Goal: Information Seeking & Learning: Compare options

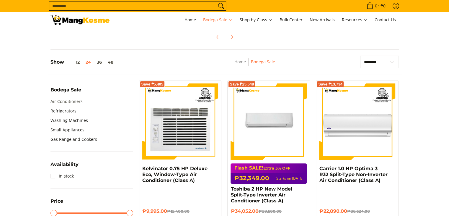
click at [72, 101] on link "Air Conditioners" at bounding box center [67, 101] width 32 height 9
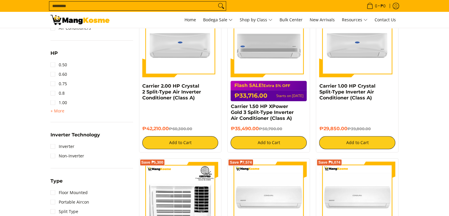
scroll to position [295, 0]
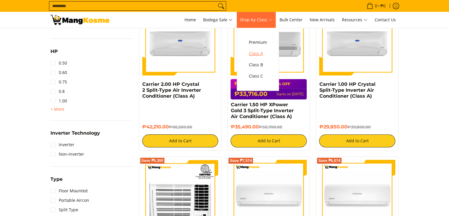
click at [270, 51] on link "Class A" at bounding box center [258, 53] width 24 height 11
click at [264, 55] on span "Class A" at bounding box center [258, 53] width 18 height 7
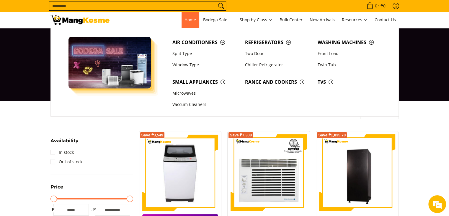
click at [187, 19] on span "Home" at bounding box center [191, 20] width 12 height 6
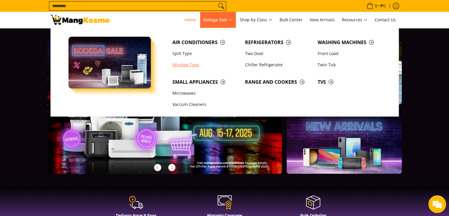
click at [184, 66] on link "Window Type" at bounding box center [206, 64] width 73 height 11
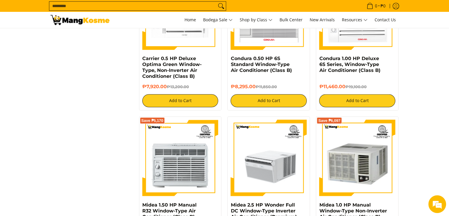
scroll to position [1132, 0]
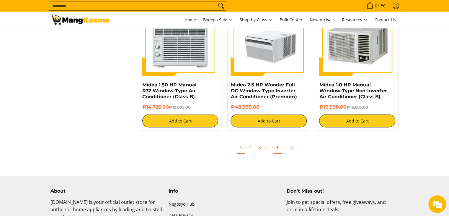
click at [277, 149] on link "5" at bounding box center [278, 148] width 8 height 12
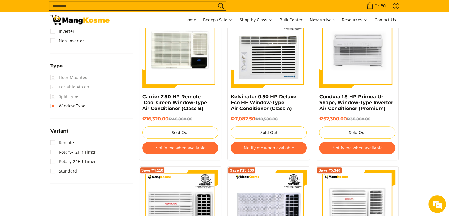
scroll to position [443, 0]
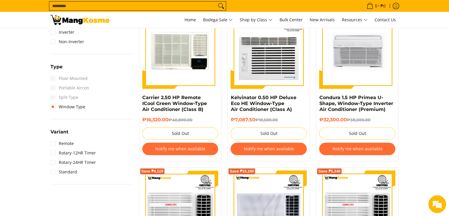
click at [424, 76] on section "**********" at bounding box center [224, 84] width 449 height 853
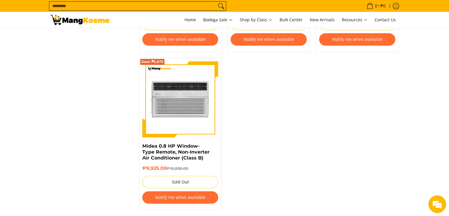
scroll to position [788, 0]
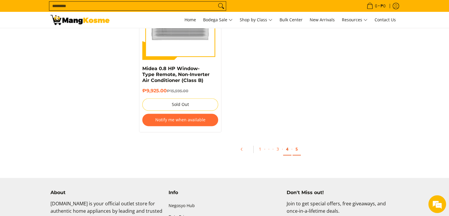
click at [288, 153] on link "4" at bounding box center [287, 149] width 8 height 12
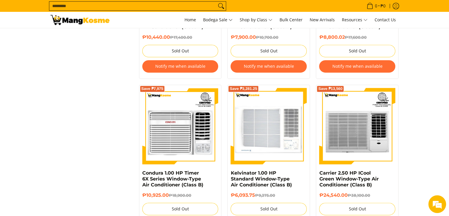
scroll to position [739, 0]
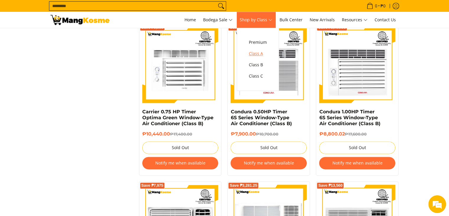
click at [263, 51] on span "Class A" at bounding box center [258, 53] width 18 height 7
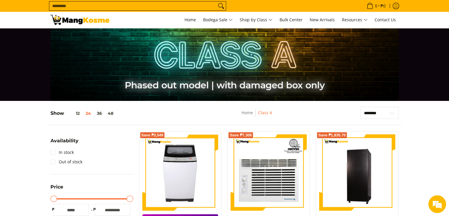
scroll to position [98, 0]
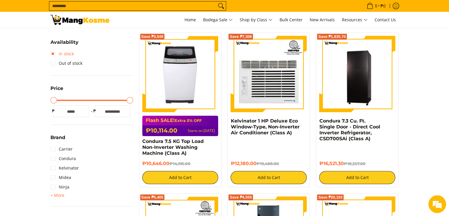
click at [69, 54] on link "In stock" at bounding box center [62, 53] width 23 height 9
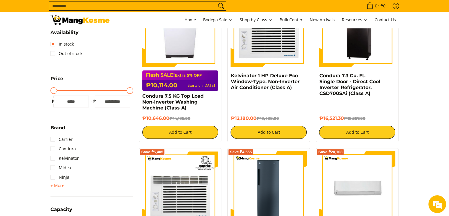
scroll to position [177, 0]
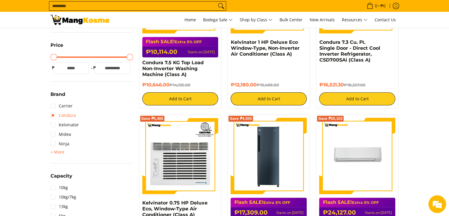
click at [69, 114] on link "Condura" at bounding box center [63, 114] width 25 height 9
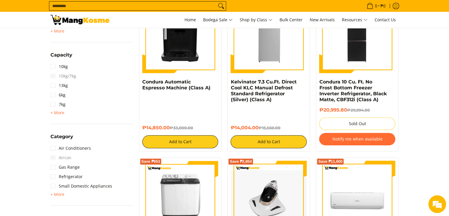
scroll to position [325, 0]
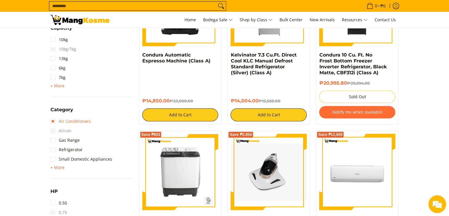
click at [89, 123] on link "Air Conditioners" at bounding box center [71, 120] width 40 height 9
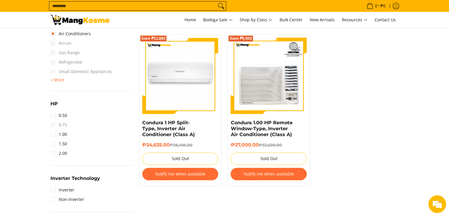
scroll to position [423, 0]
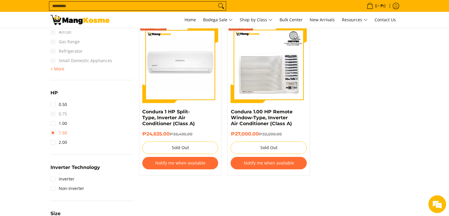
click at [51, 134] on link "1.50" at bounding box center [59, 132] width 17 height 9
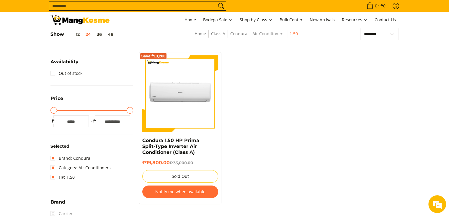
scroll to position [78, 0]
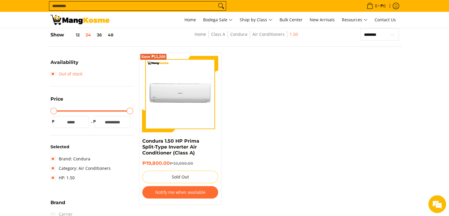
click at [54, 72] on link "Out of stock" at bounding box center [67, 73] width 32 height 9
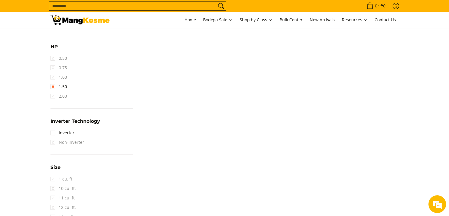
scroll to position [521, 0]
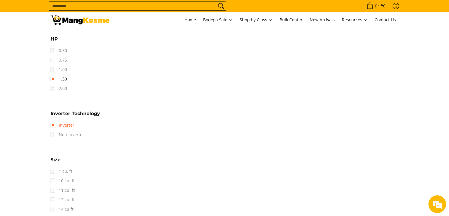
click at [54, 126] on link "Inverter" at bounding box center [63, 124] width 24 height 9
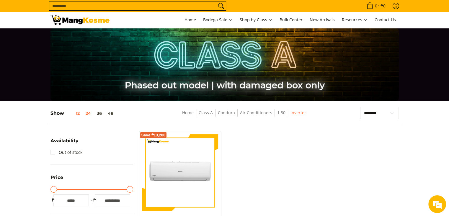
click at [80, 115] on button "12" at bounding box center [73, 113] width 19 height 5
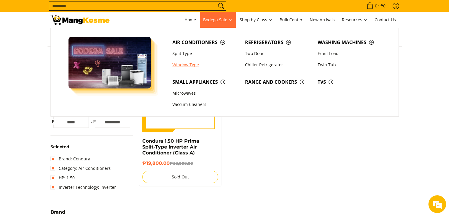
click at [197, 65] on link "Window Type" at bounding box center [206, 64] width 73 height 11
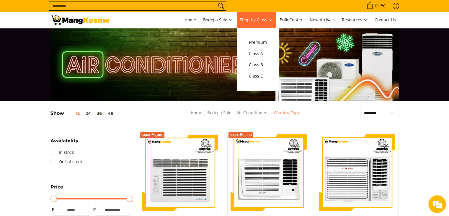
click at [263, 19] on span "Shop by Class" at bounding box center [256, 19] width 33 height 7
click at [262, 40] on span "Premium" at bounding box center [258, 42] width 18 height 7
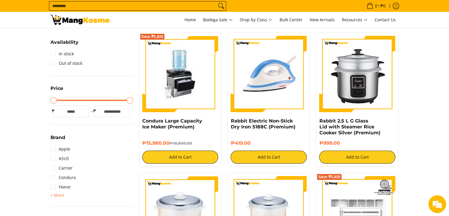
scroll to position [148, 0]
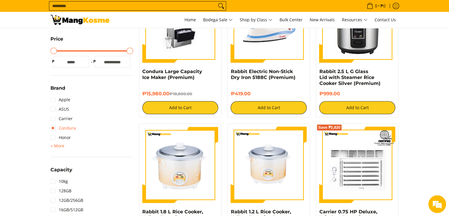
click at [57, 128] on link "Condura" at bounding box center [63, 127] width 25 height 9
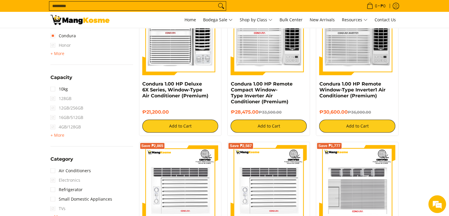
scroll to position [325, 0]
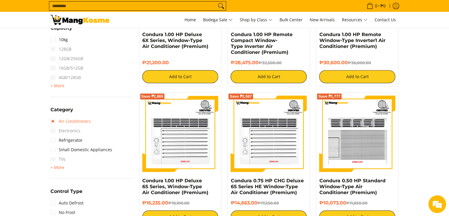
click at [79, 118] on link "Air Conditioners" at bounding box center [71, 120] width 40 height 9
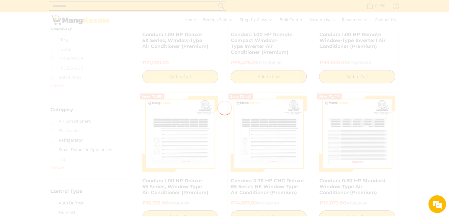
scroll to position [0, 0]
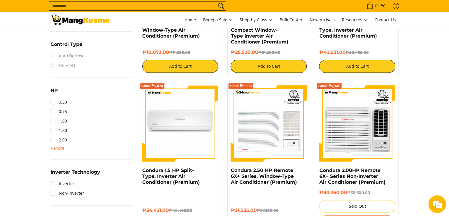
scroll to position [492, 0]
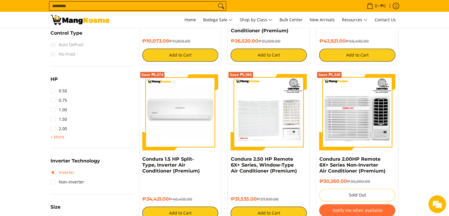
click at [61, 170] on link "Inverter" at bounding box center [63, 172] width 24 height 9
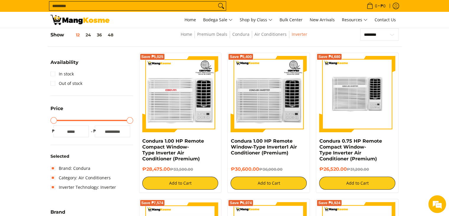
scroll to position [29, 0]
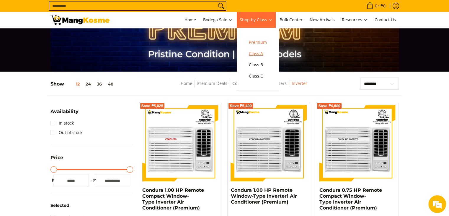
click at [262, 55] on span "Class A" at bounding box center [258, 53] width 18 height 7
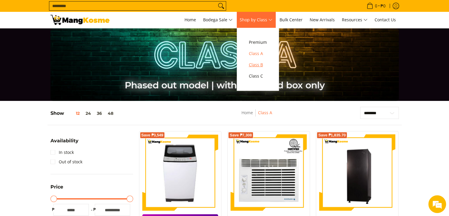
click at [260, 65] on span "Class B" at bounding box center [258, 64] width 18 height 7
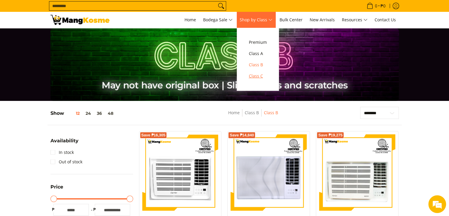
click at [267, 76] on span "Class C" at bounding box center [258, 75] width 18 height 7
click at [262, 51] on span "Class A" at bounding box center [258, 53] width 18 height 7
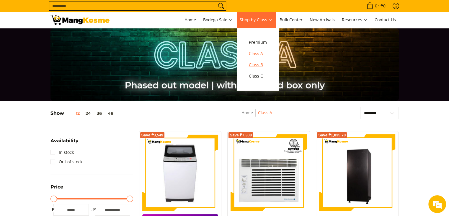
click at [267, 62] on span "Class B" at bounding box center [258, 64] width 18 height 7
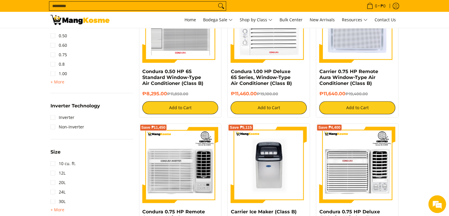
scroll to position [542, 0]
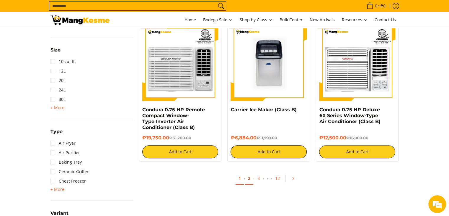
click at [247, 180] on link "2" at bounding box center [249, 178] width 8 height 12
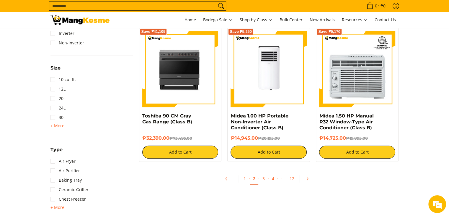
scroll to position [542, 0]
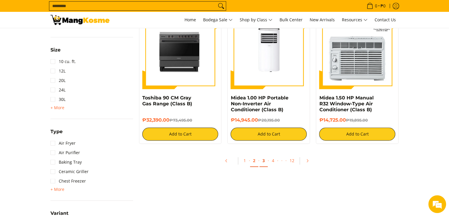
click at [264, 163] on link "3" at bounding box center [264, 161] width 8 height 12
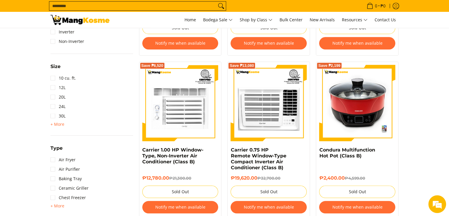
scroll to position [591, 0]
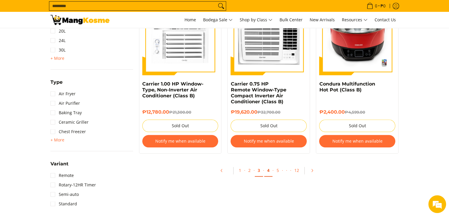
click at [267, 172] on link "4" at bounding box center [268, 170] width 8 height 12
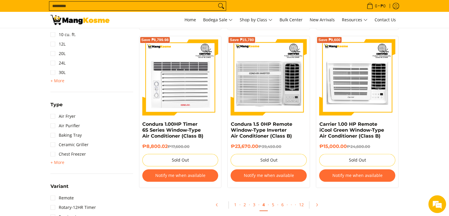
scroll to position [542, 0]
